Goal: Task Accomplishment & Management: Complete application form

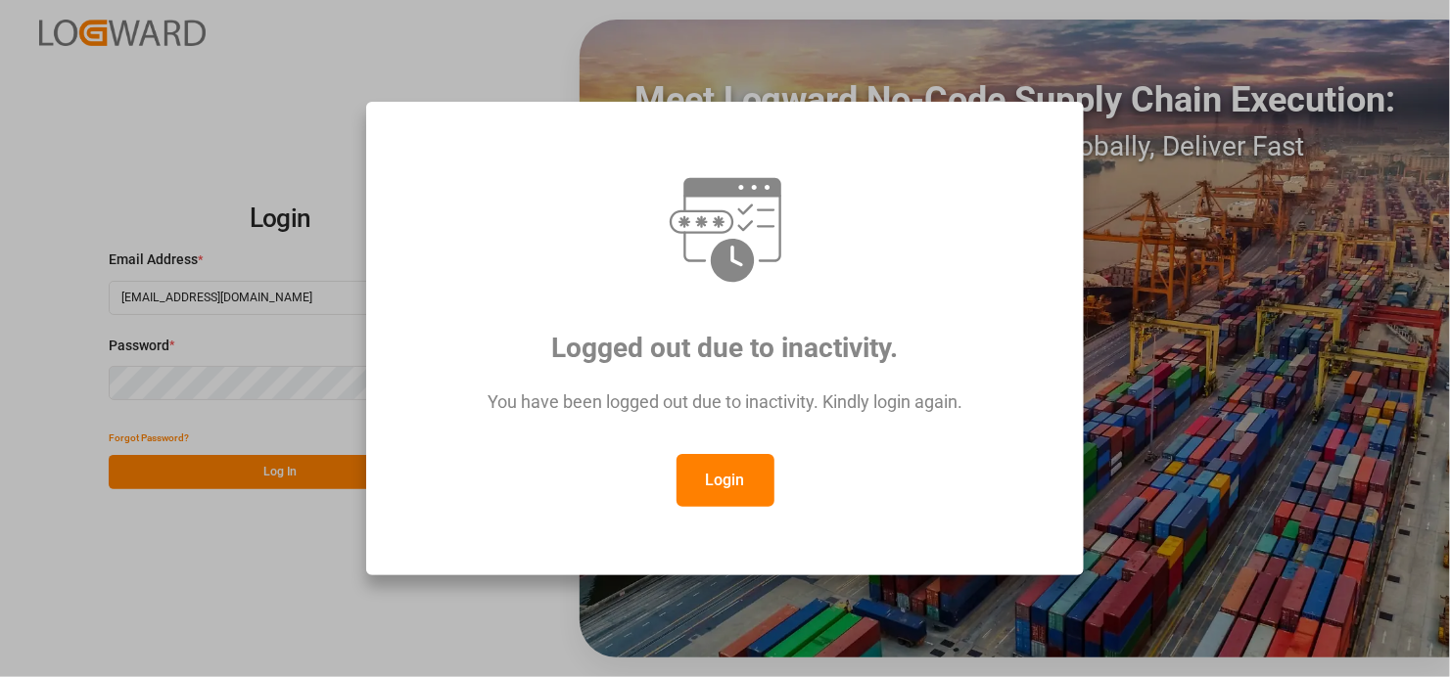
click at [723, 476] on button "Login" at bounding box center [725, 480] width 98 height 53
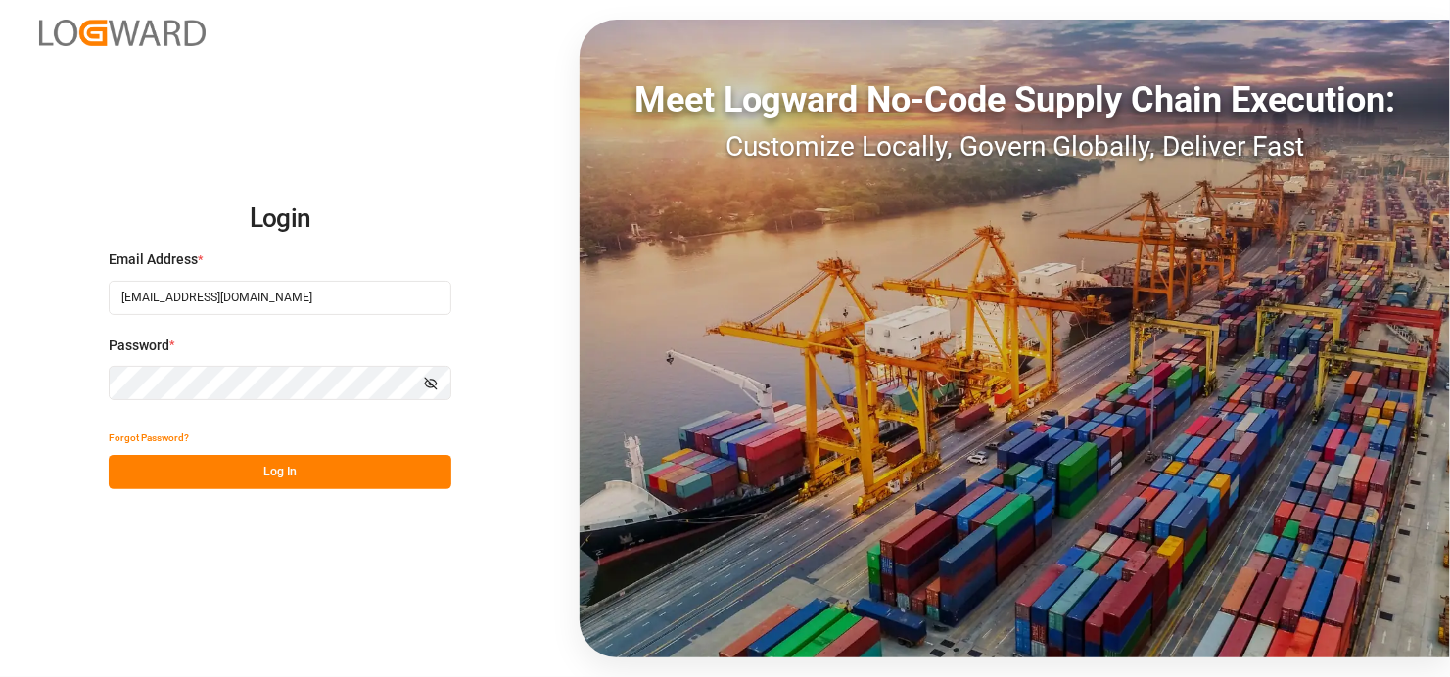
click at [294, 463] on button "Log In" at bounding box center [280, 472] width 343 height 34
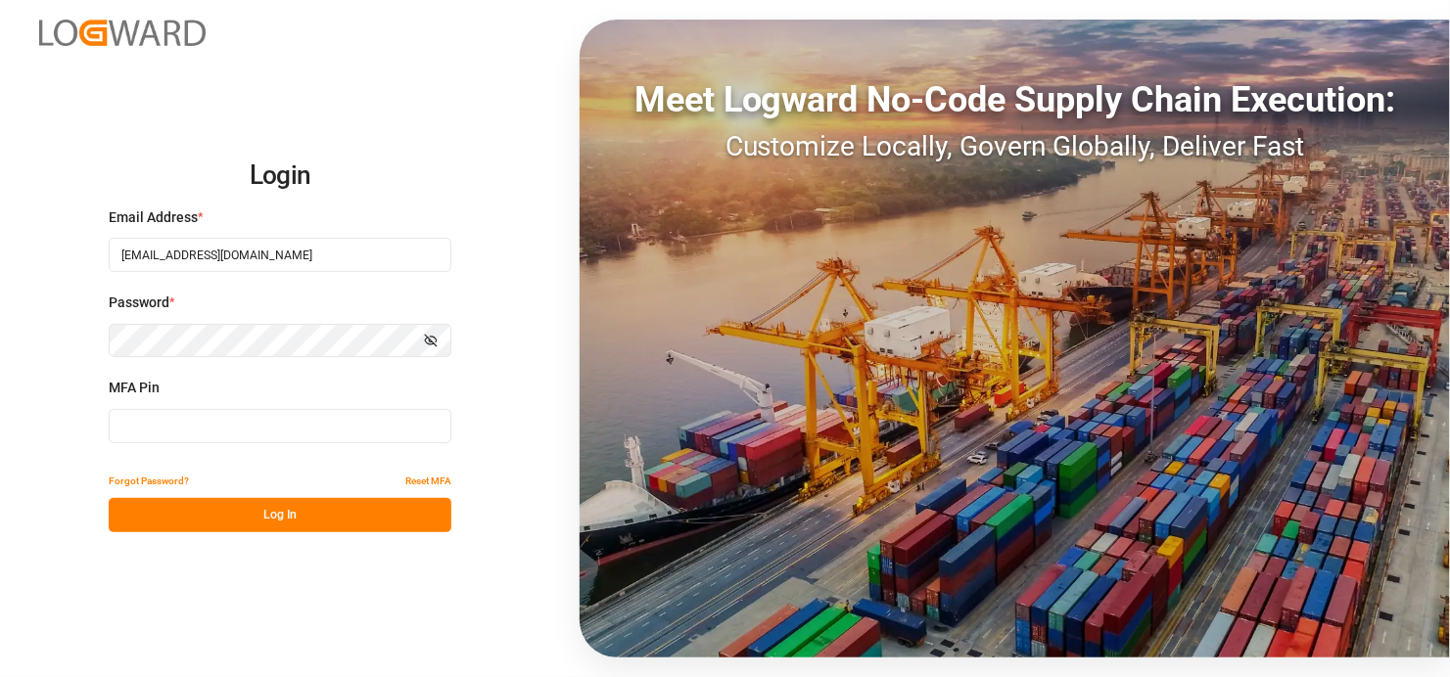
click at [242, 424] on input at bounding box center [280, 426] width 343 height 34
type input "485152"
click at [305, 514] on button "Log In" at bounding box center [280, 515] width 343 height 34
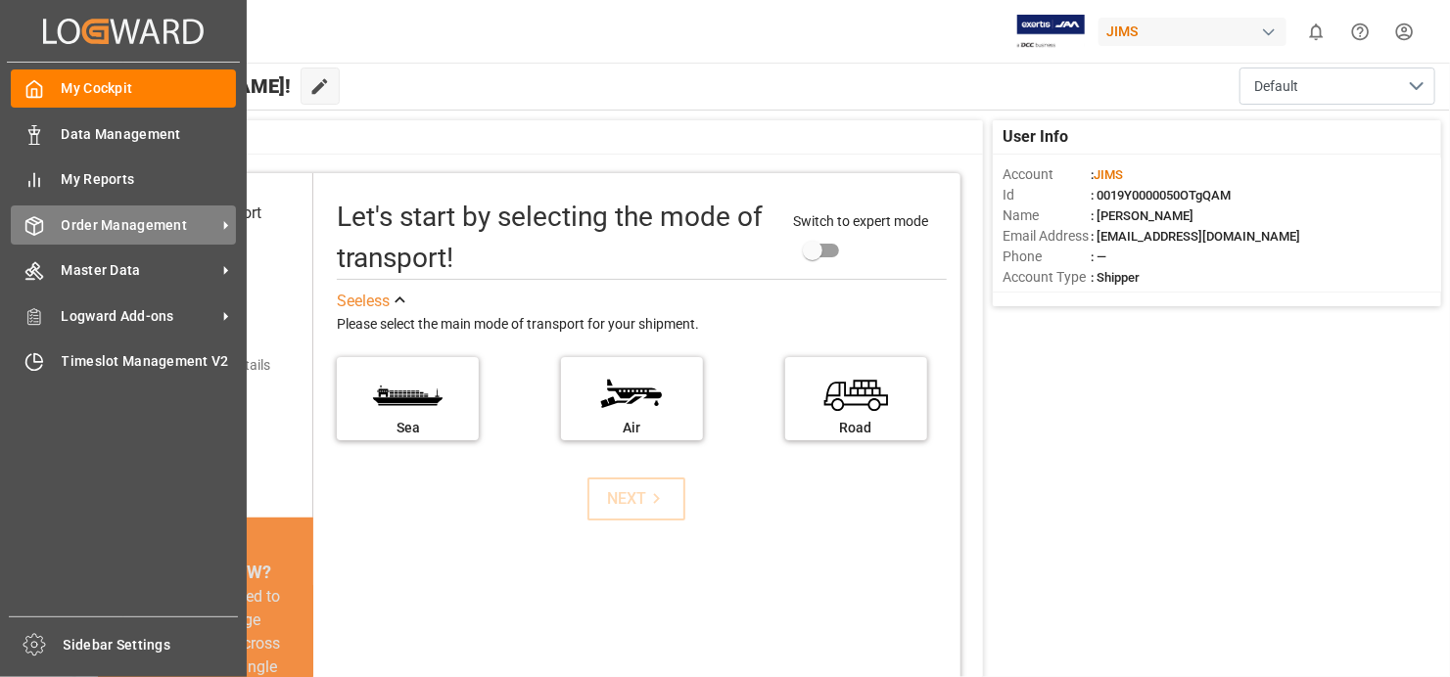
click at [222, 222] on icon at bounding box center [225, 225] width 21 height 21
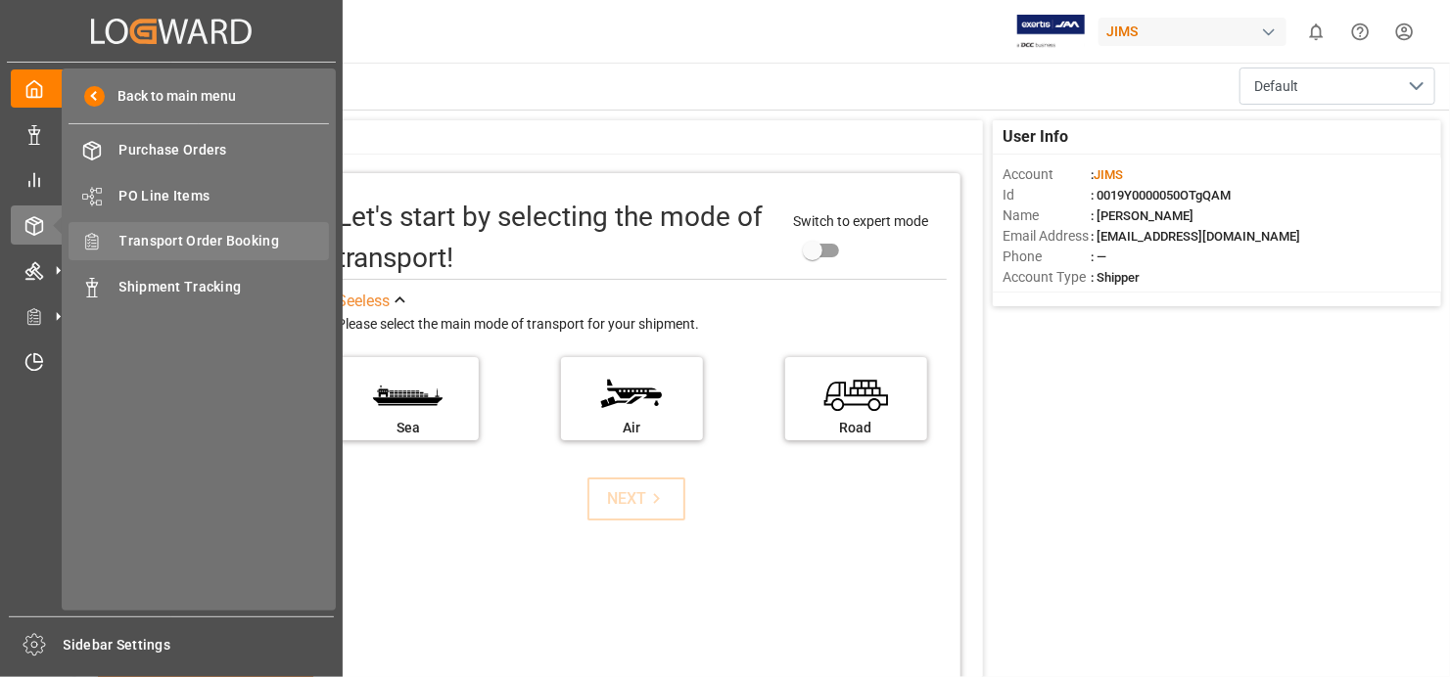
click at [279, 234] on span "Transport Order Booking" at bounding box center [224, 241] width 210 height 21
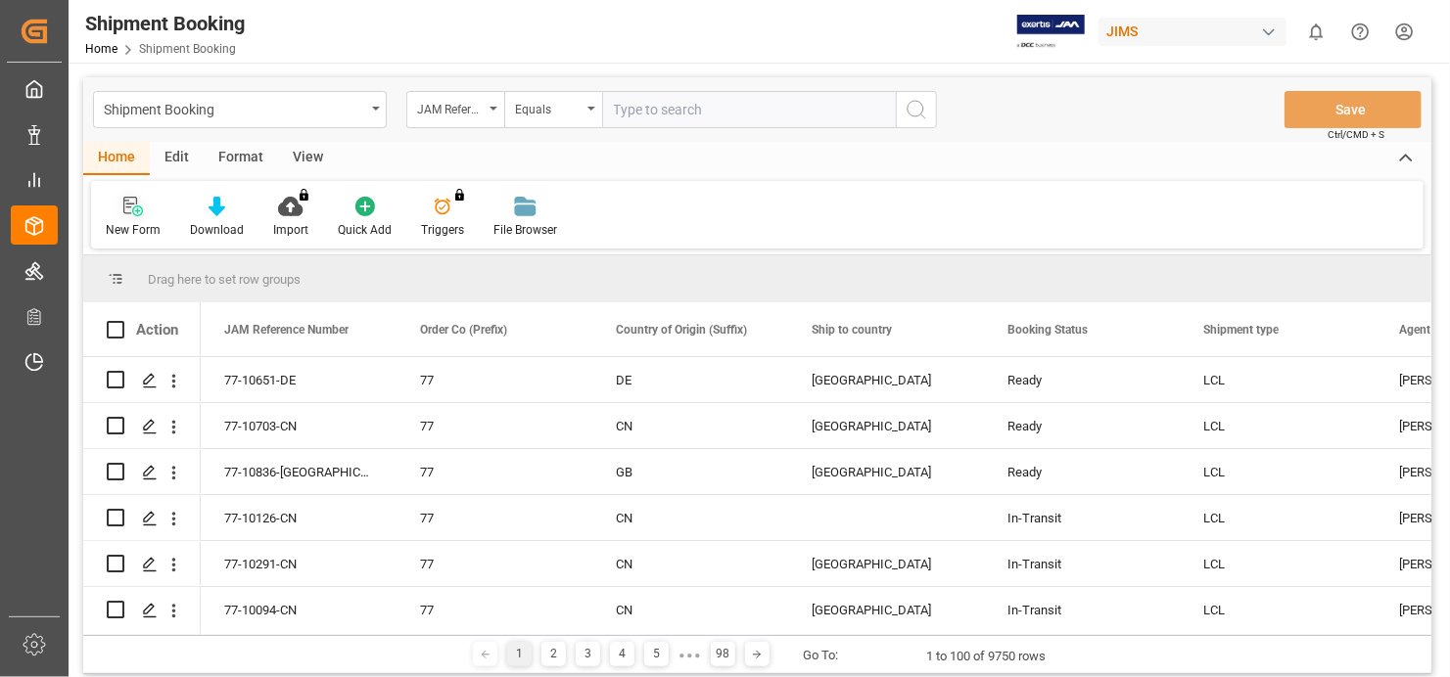
click at [130, 212] on icon at bounding box center [133, 207] width 20 height 20
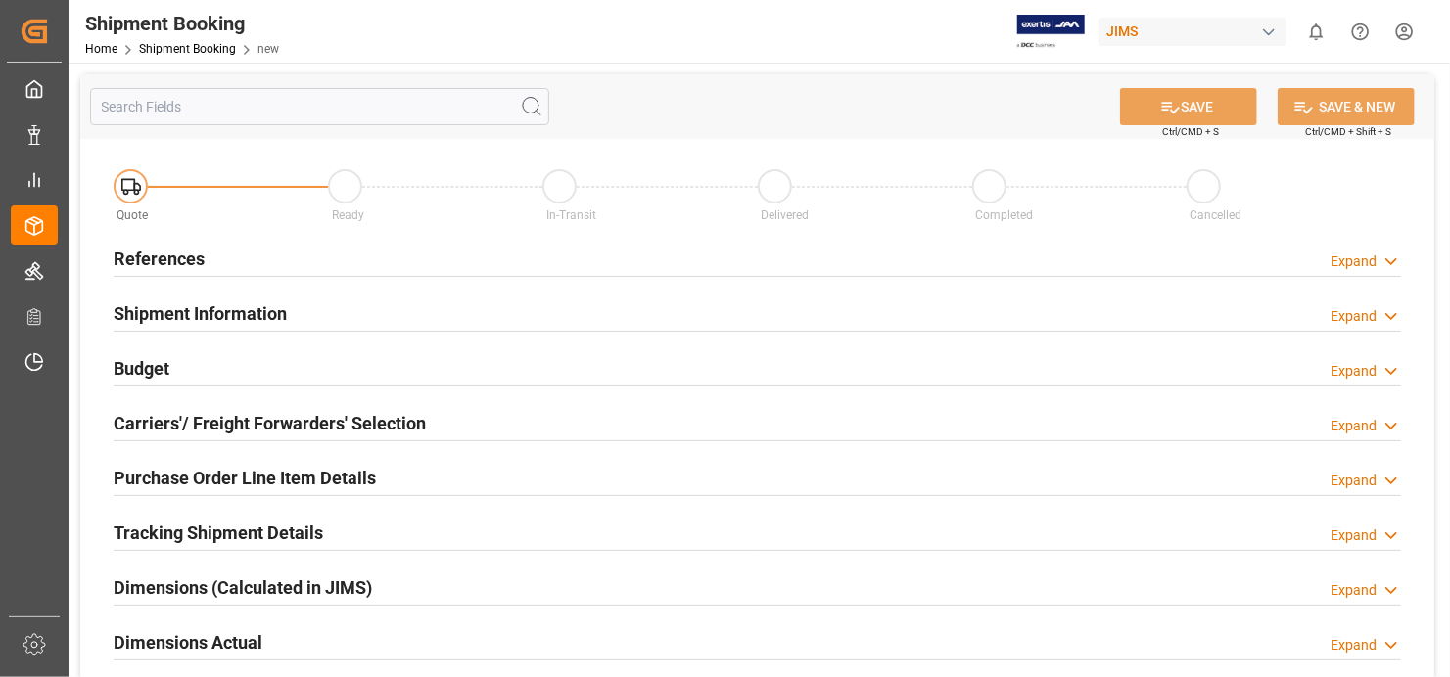
click at [175, 248] on h2 "References" at bounding box center [159, 259] width 91 height 26
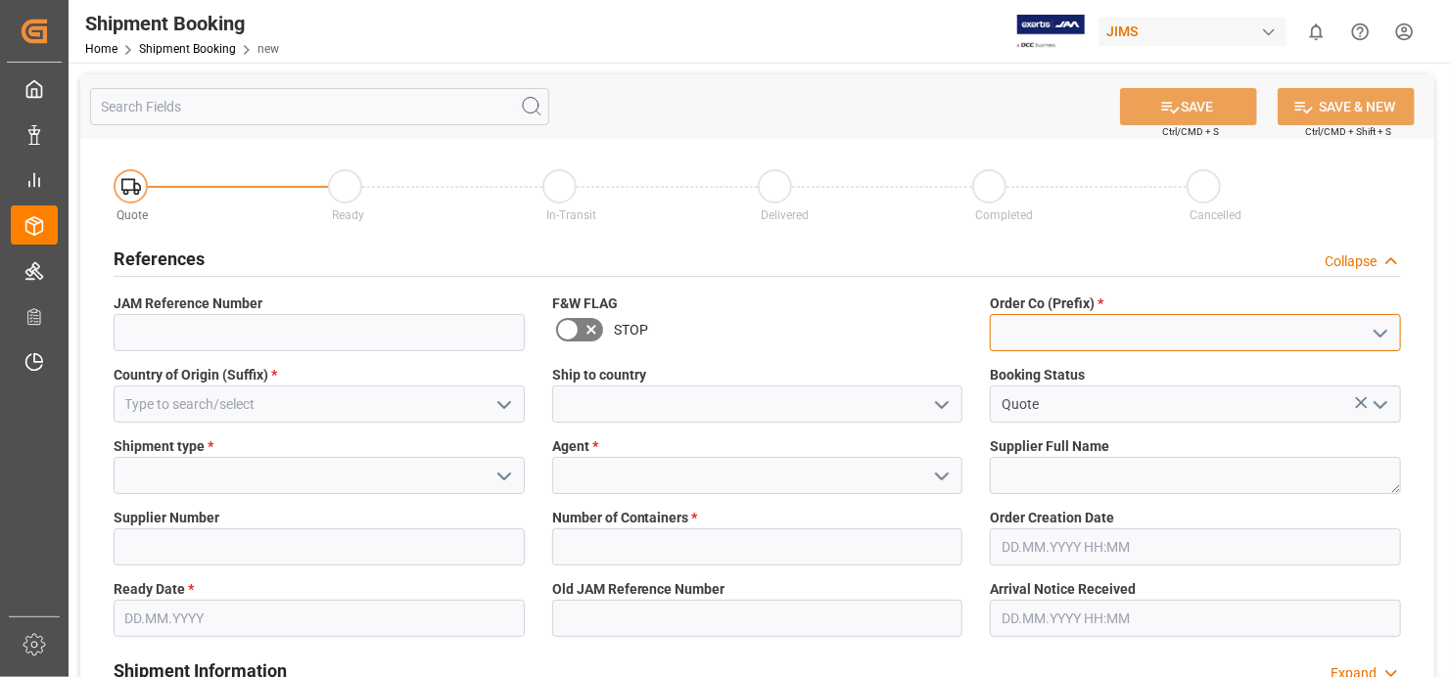
click at [1137, 326] on input at bounding box center [1195, 332] width 411 height 37
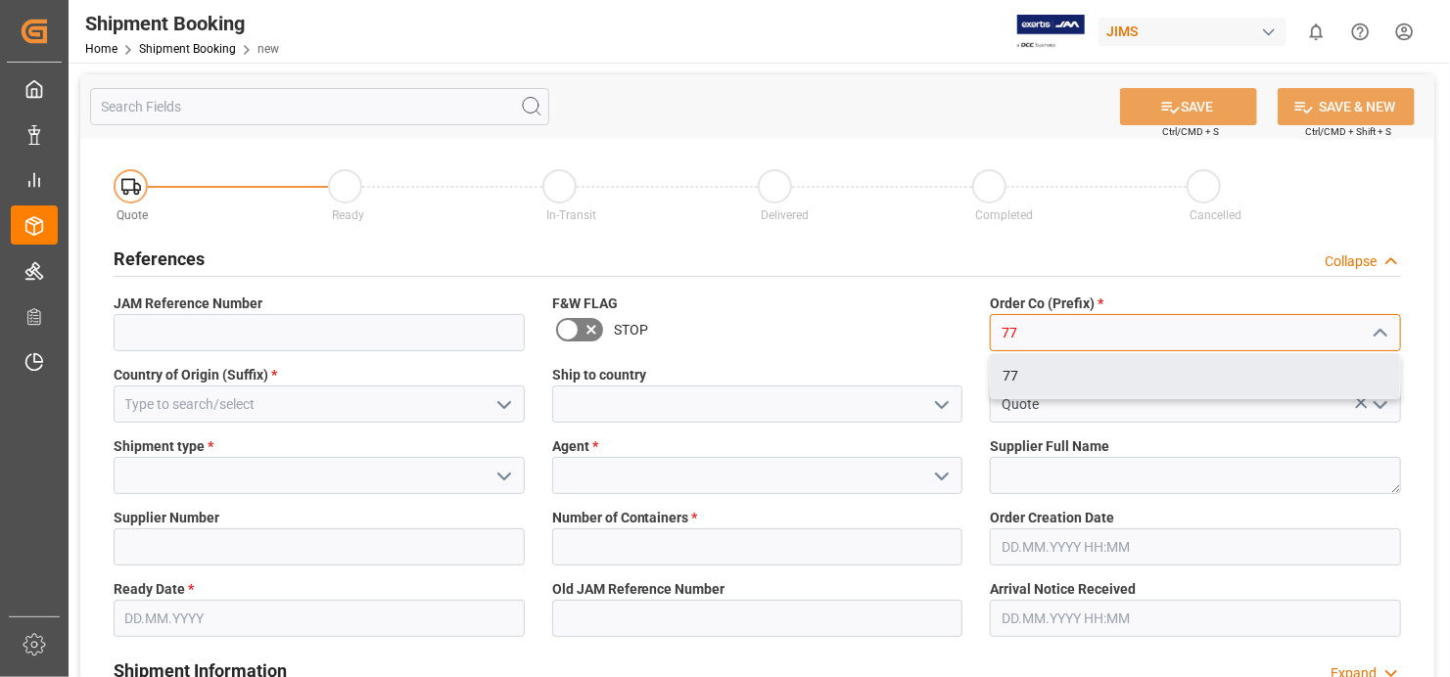
click at [1062, 367] on div "77" at bounding box center [1195, 376] width 409 height 44
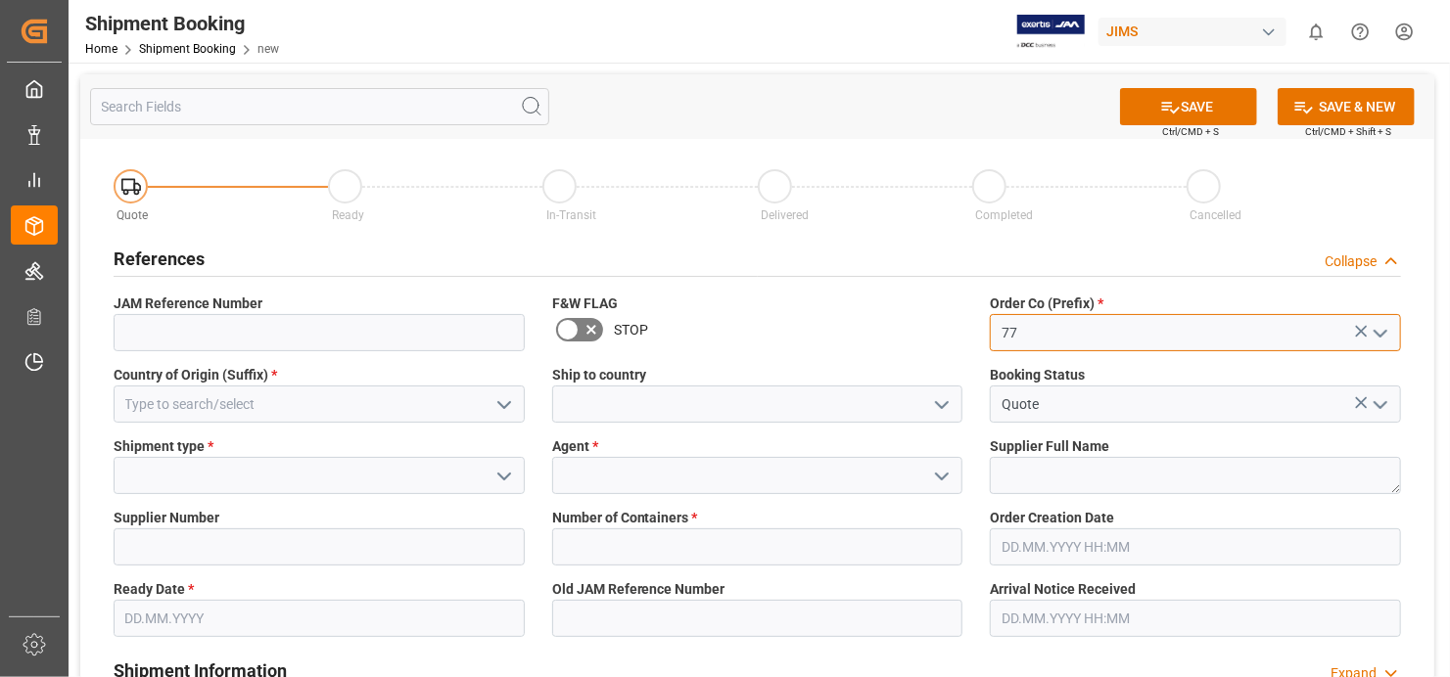
type input "77"
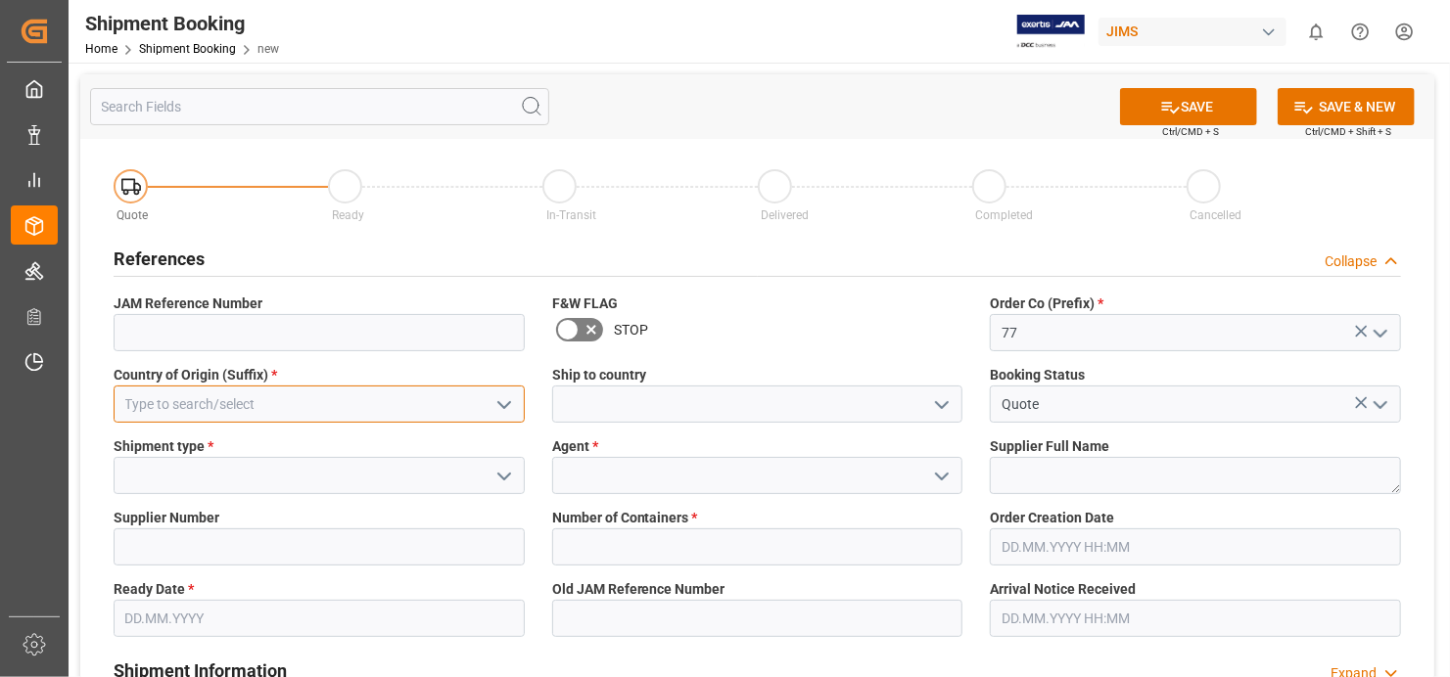
click at [265, 400] on input at bounding box center [319, 404] width 411 height 37
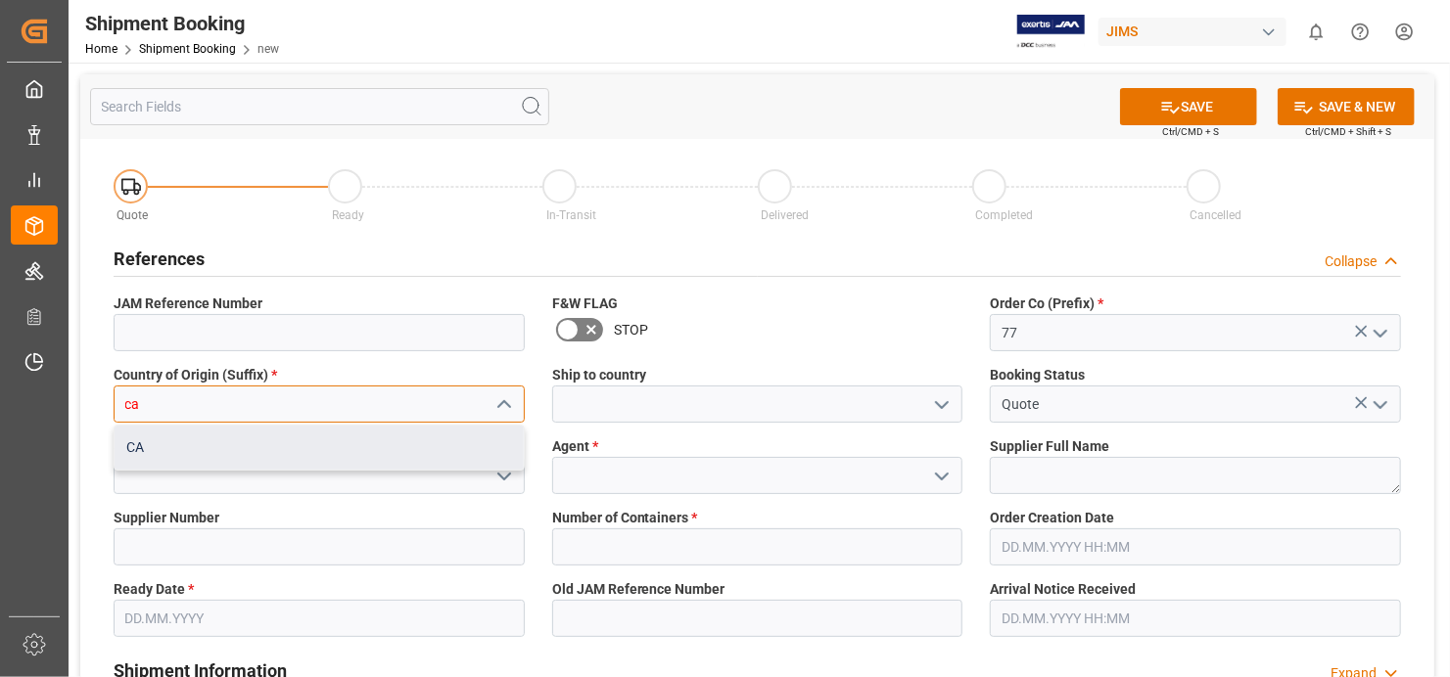
click at [293, 448] on div "CA" at bounding box center [319, 448] width 409 height 44
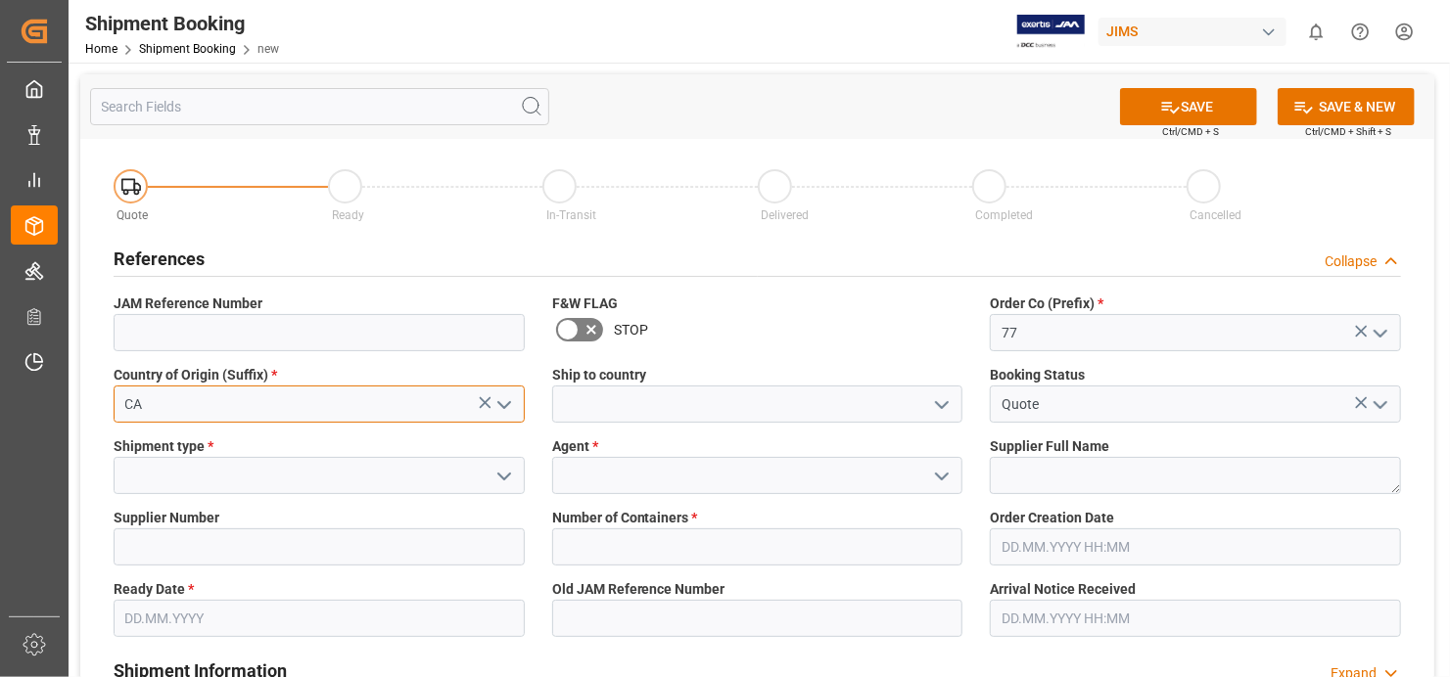
type input "CA"
click at [275, 482] on input at bounding box center [319, 475] width 411 height 37
click at [506, 474] on icon "open menu" at bounding box center [503, 476] width 23 height 23
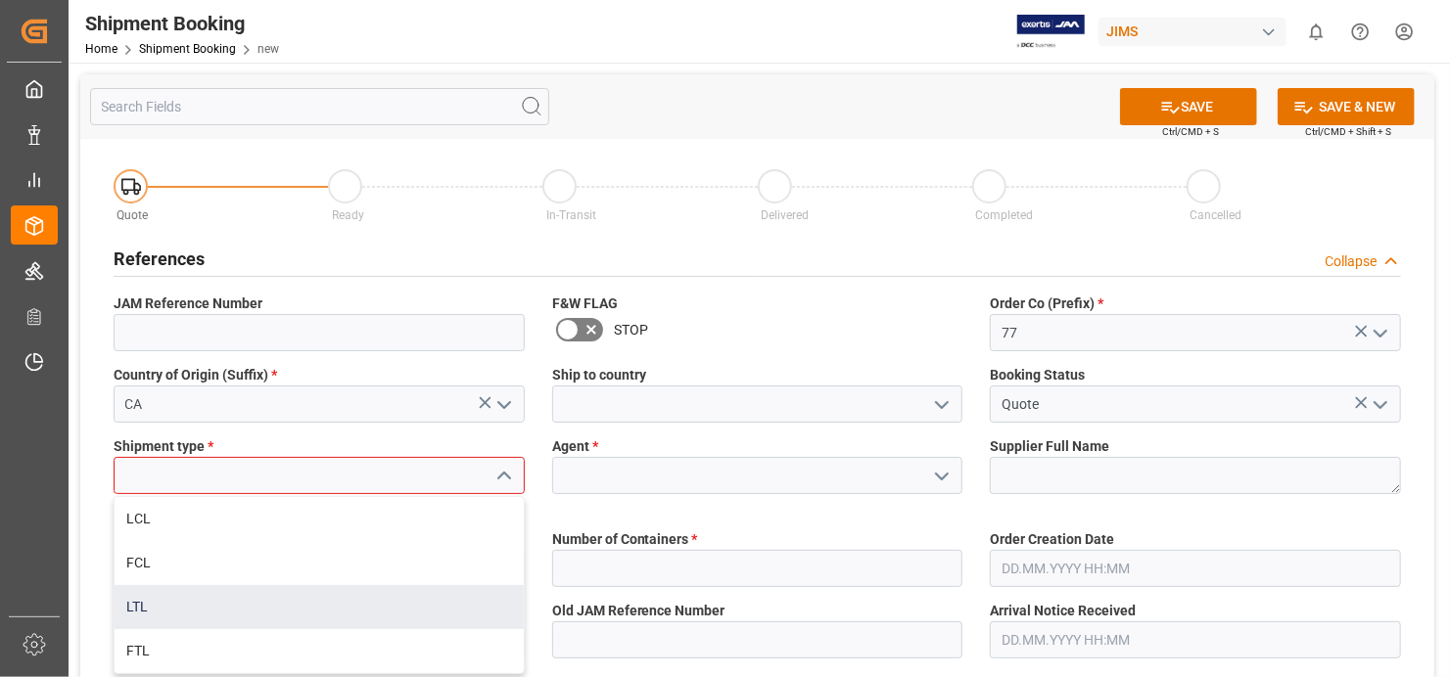
click at [371, 607] on div "LTL" at bounding box center [319, 607] width 409 height 44
type input "LTL"
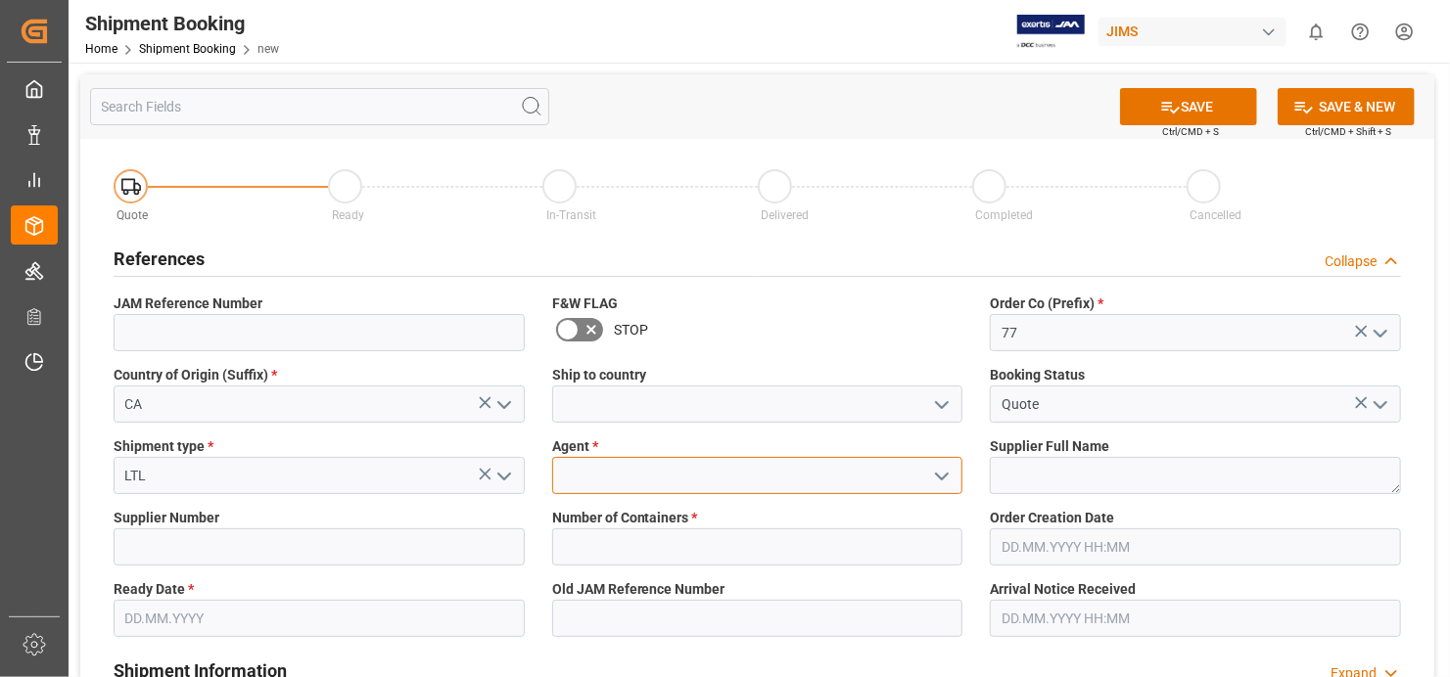
click at [748, 482] on input at bounding box center [757, 475] width 411 height 37
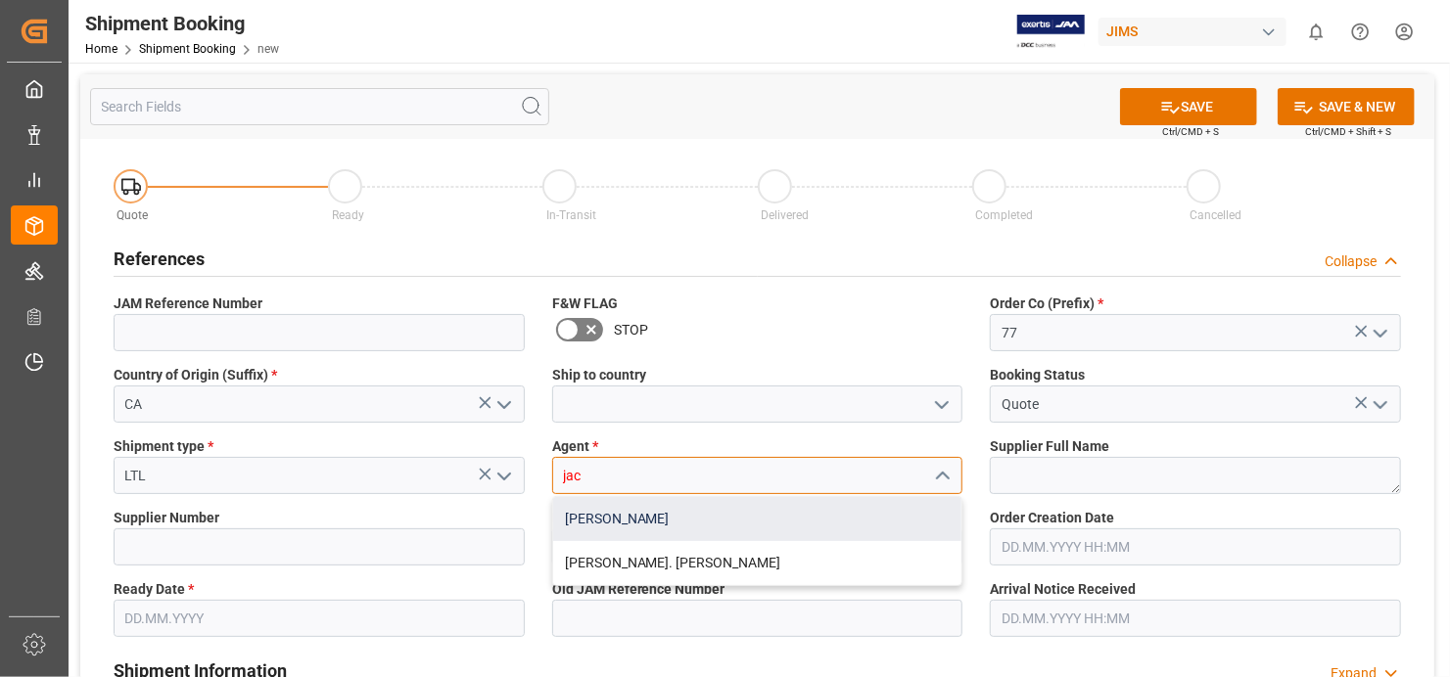
click at [738, 518] on div "[PERSON_NAME]" at bounding box center [757, 519] width 409 height 44
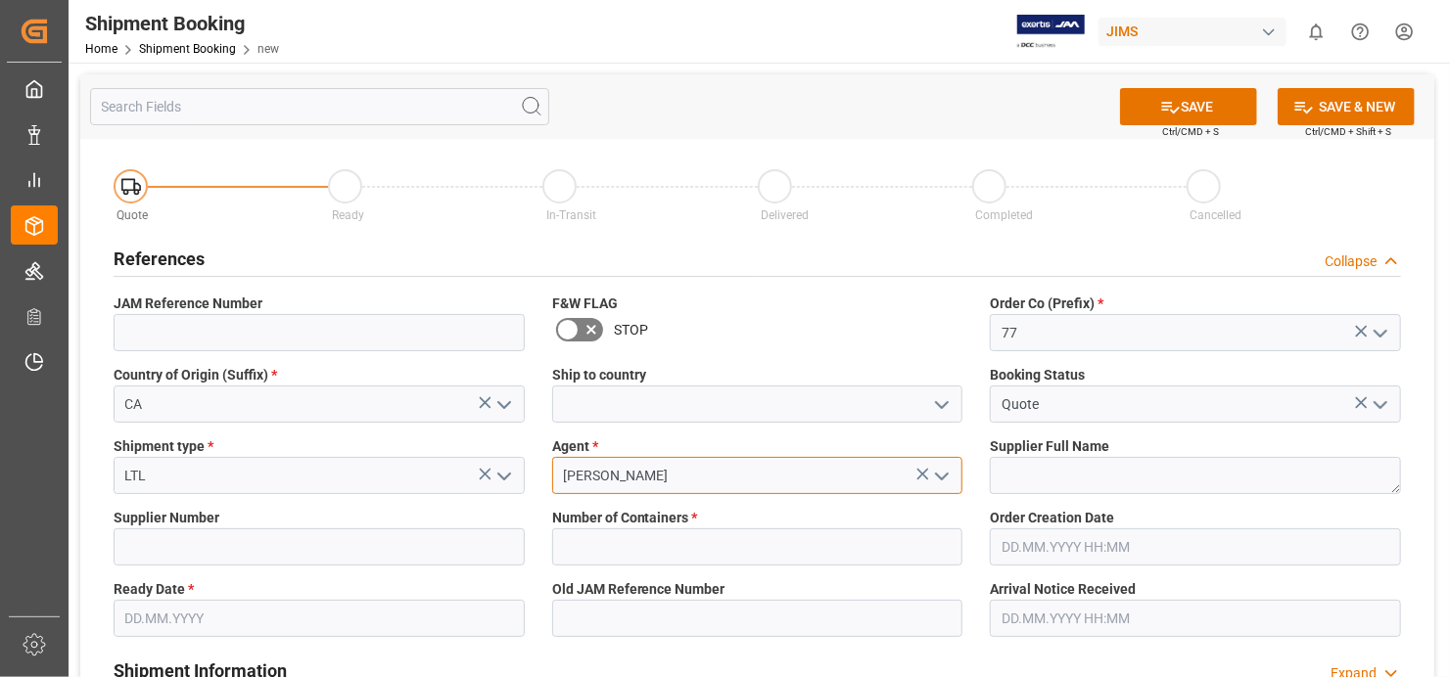
type input "[PERSON_NAME]"
click at [1218, 478] on textarea at bounding box center [1195, 475] width 411 height 37
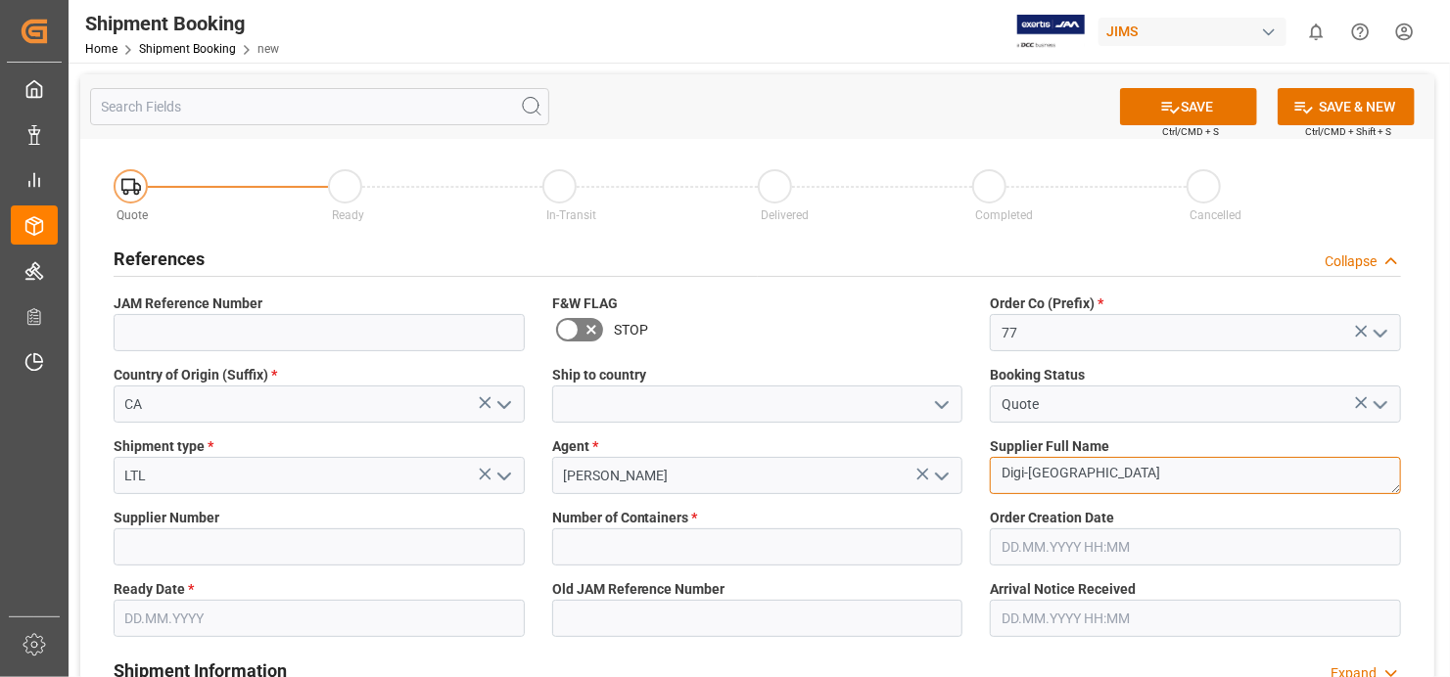
type textarea "Digi-[GEOGRAPHIC_DATA]"
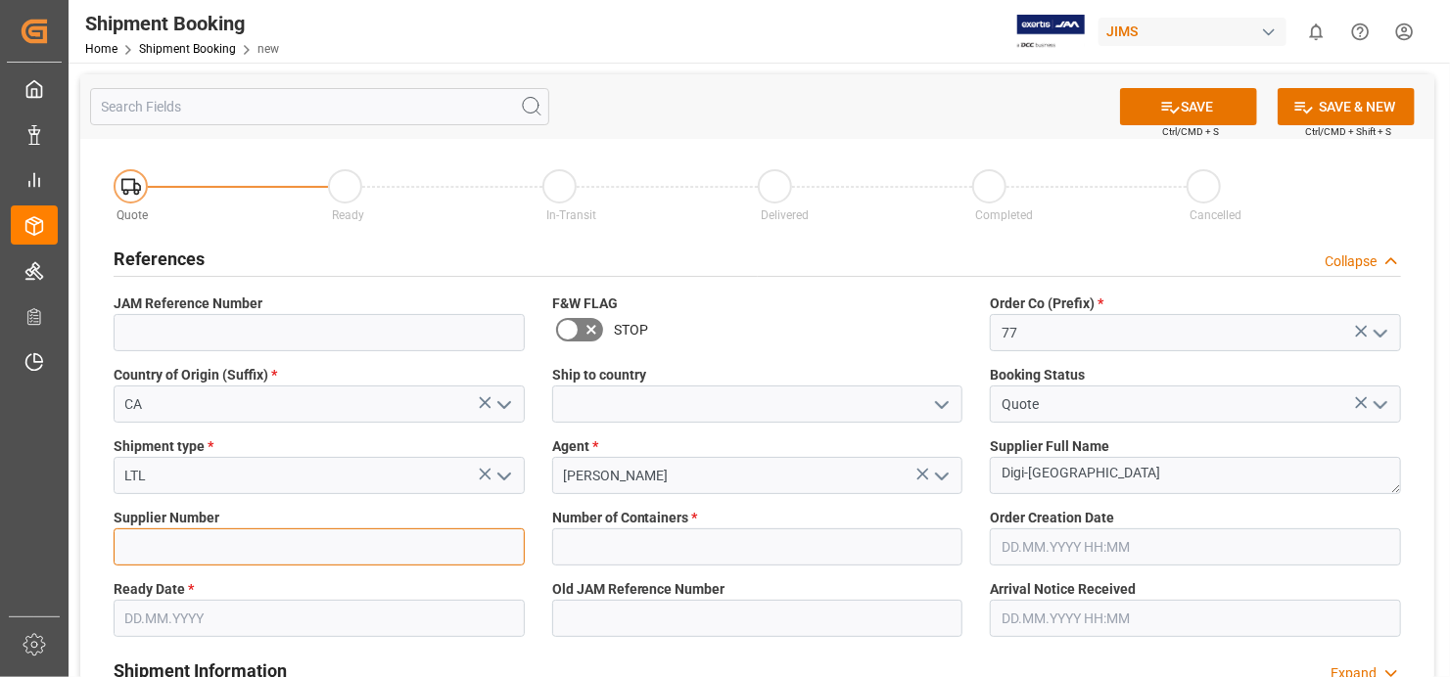
click at [362, 545] on input at bounding box center [319, 547] width 411 height 37
type input "169166"
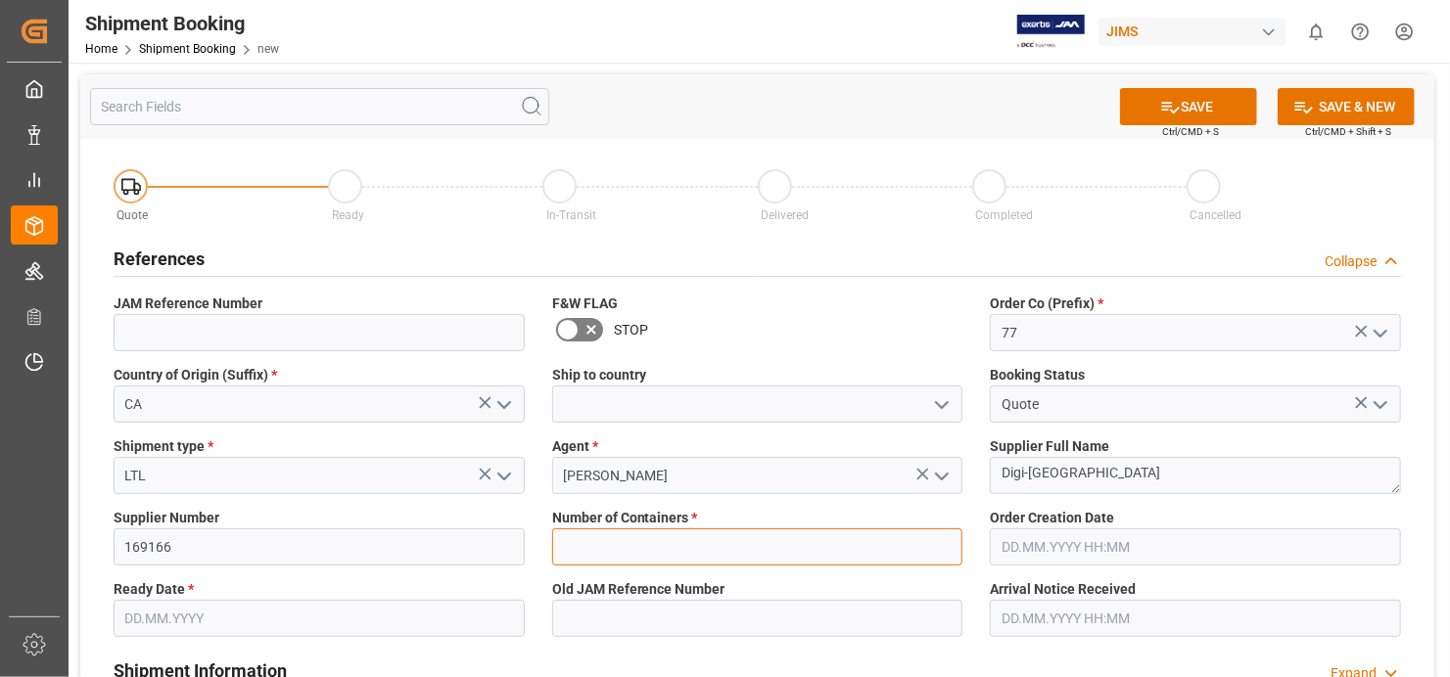
drag, startPoint x: 877, startPoint y: 550, endPoint x: 908, endPoint y: 545, distance: 31.7
click at [877, 550] on input "text" at bounding box center [757, 547] width 411 height 37
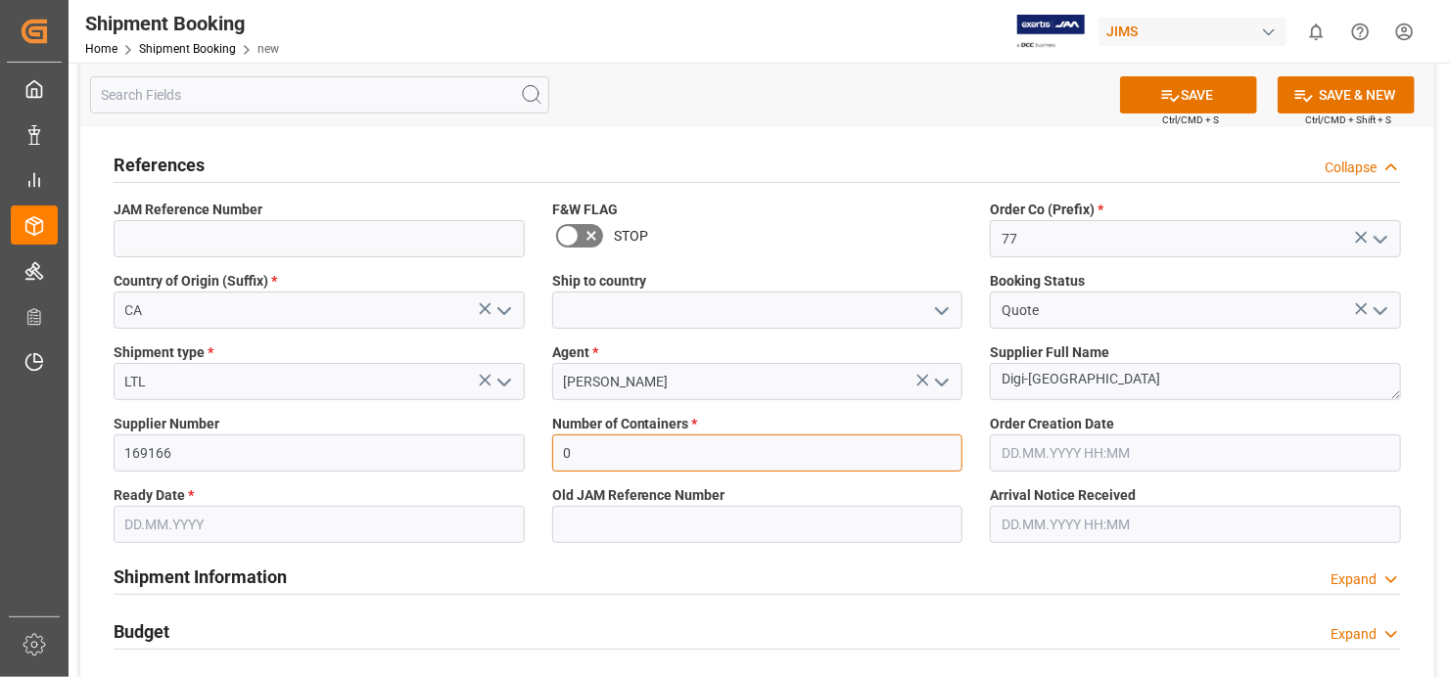
scroll to position [196, 0]
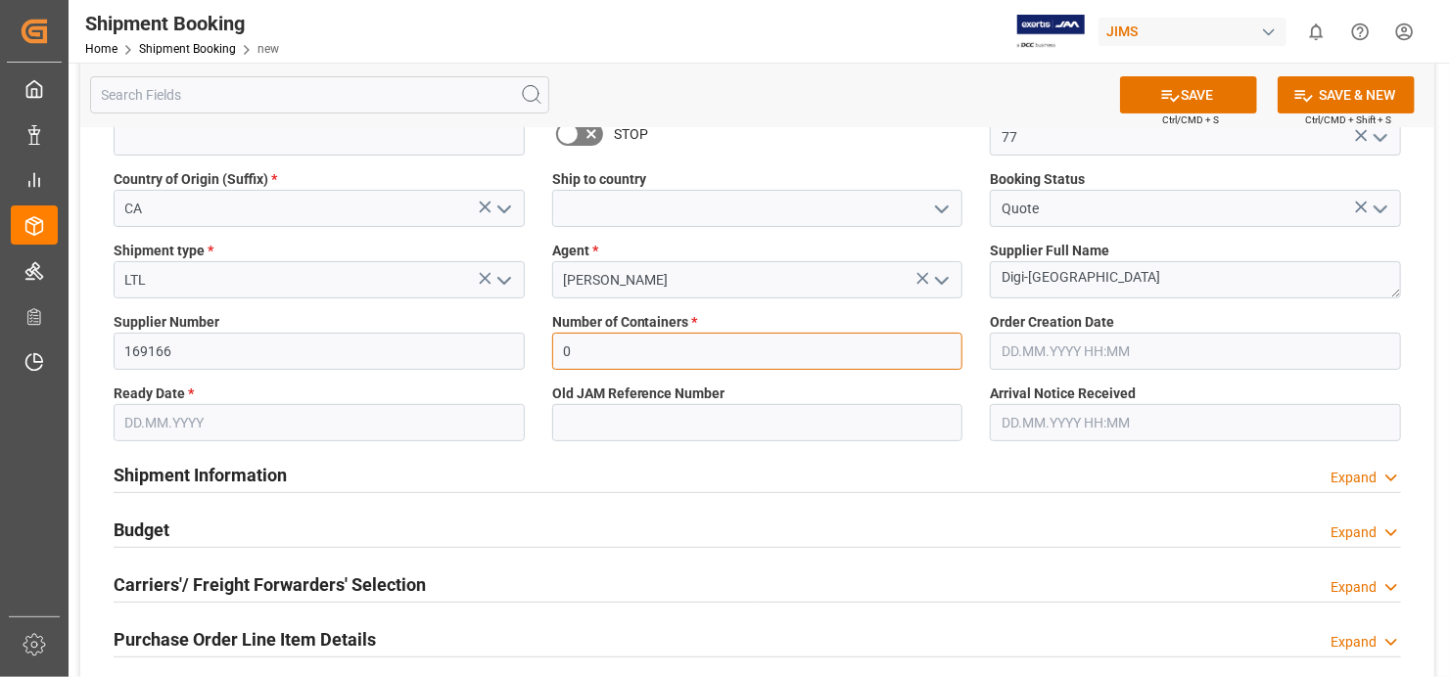
type input "0"
click at [465, 417] on input "text" at bounding box center [319, 422] width 411 height 37
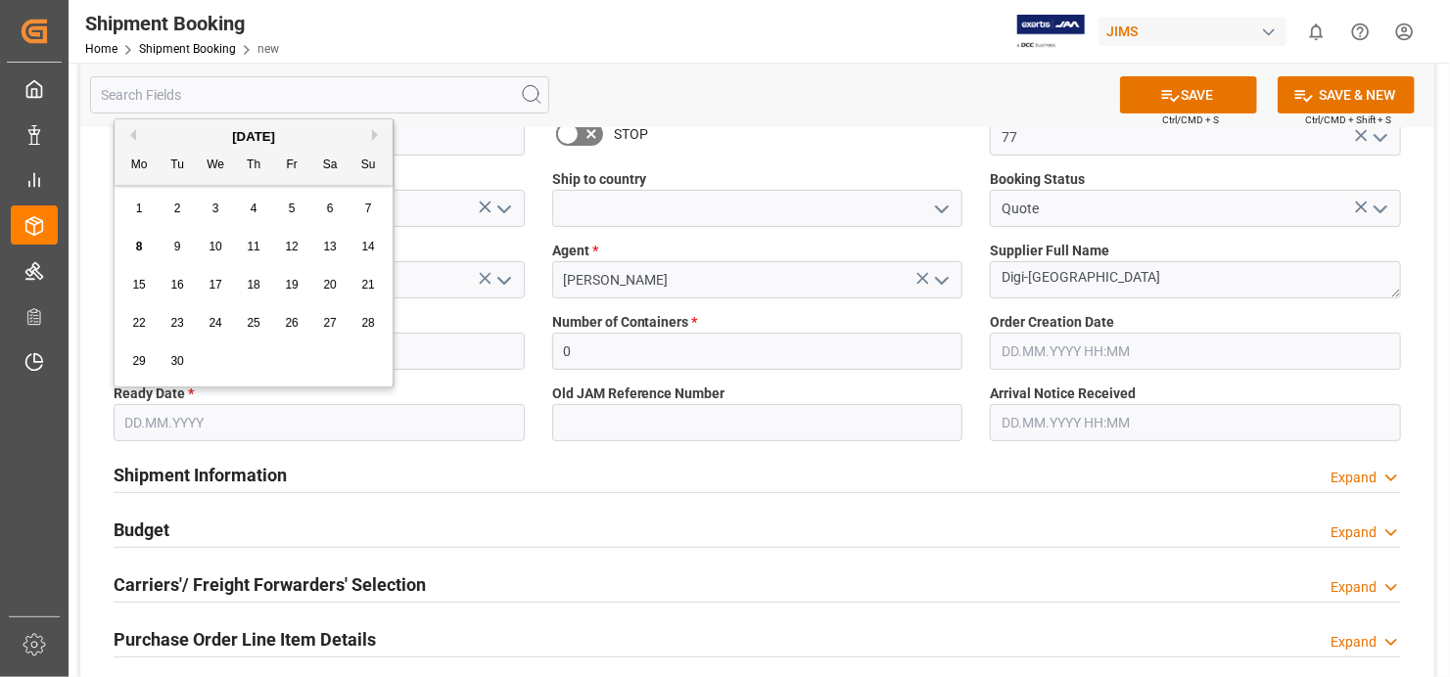
click at [134, 250] on div "8" at bounding box center [139, 247] width 24 height 23
type input "[DATE]"
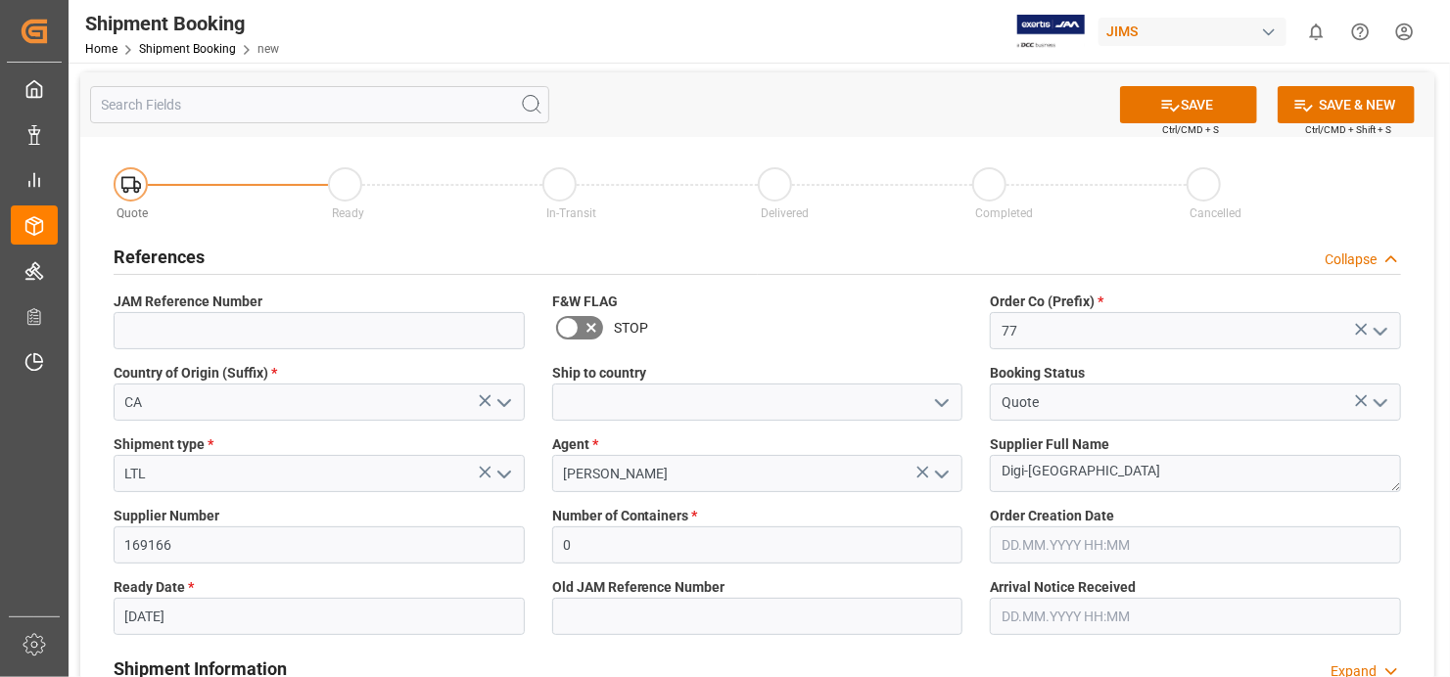
scroll to position [0, 0]
click at [1204, 99] on button "SAVE" at bounding box center [1188, 106] width 137 height 37
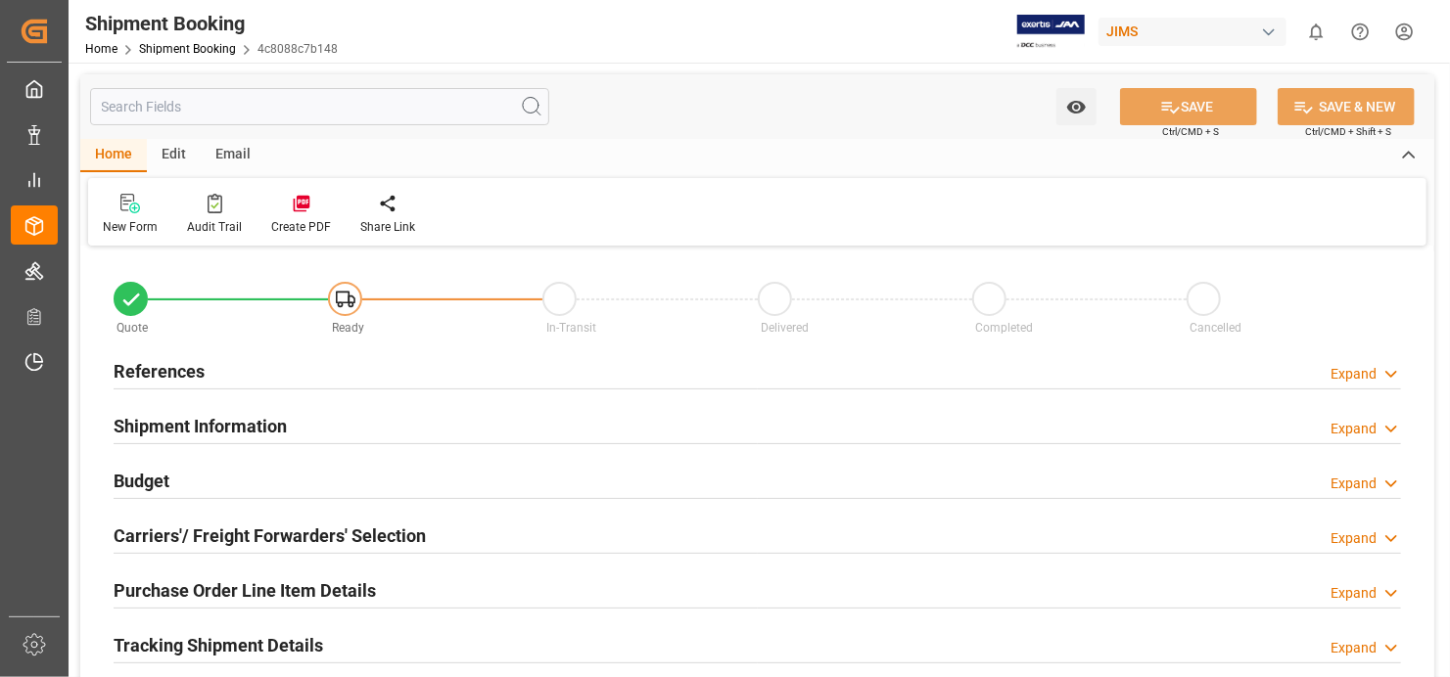
type input "0"
type input "[DATE]"
click at [174, 374] on h2 "References" at bounding box center [159, 371] width 91 height 26
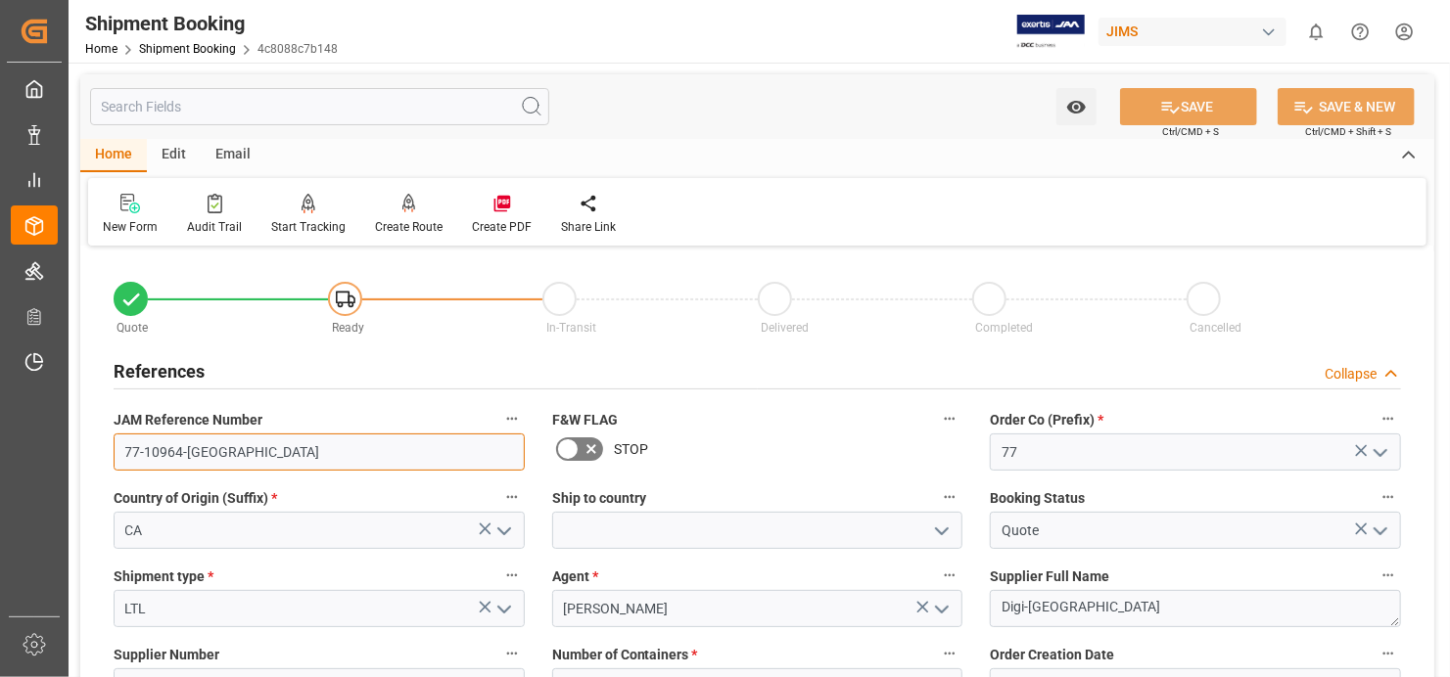
drag, startPoint x: 202, startPoint y: 451, endPoint x: 95, endPoint y: 454, distance: 106.7
